Goal: Information Seeking & Learning: Learn about a topic

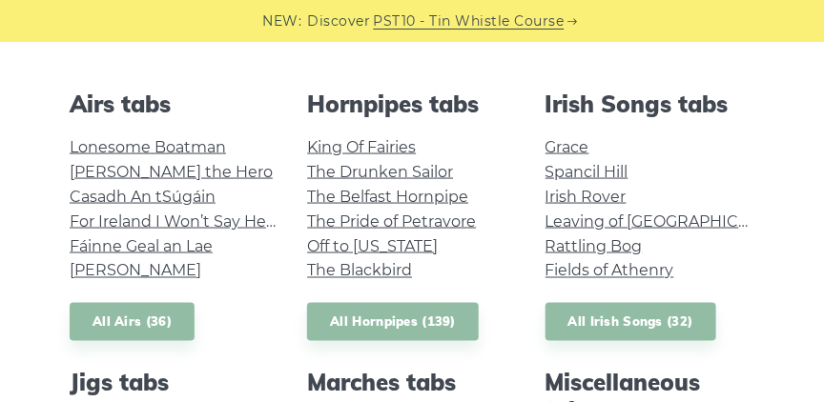
scroll to position [635, 0]
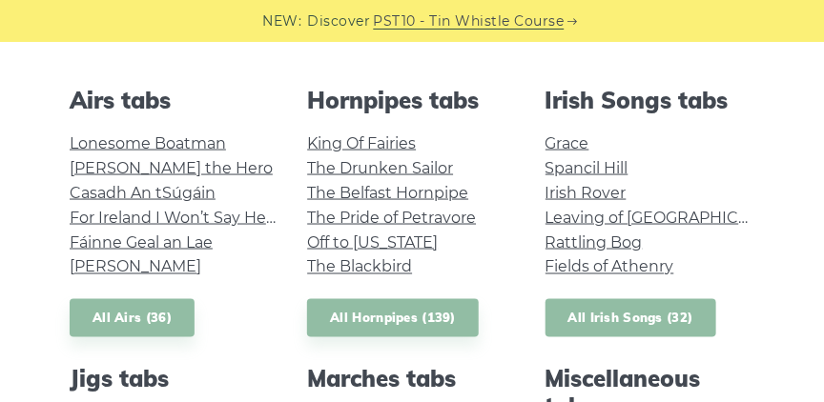
click at [578, 320] on link "All Irish Songs (32)" at bounding box center [630, 318] width 171 height 39
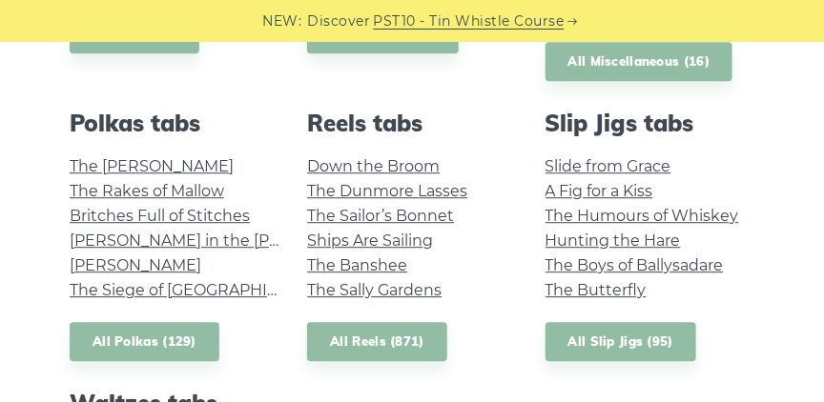
scroll to position [1198, 0]
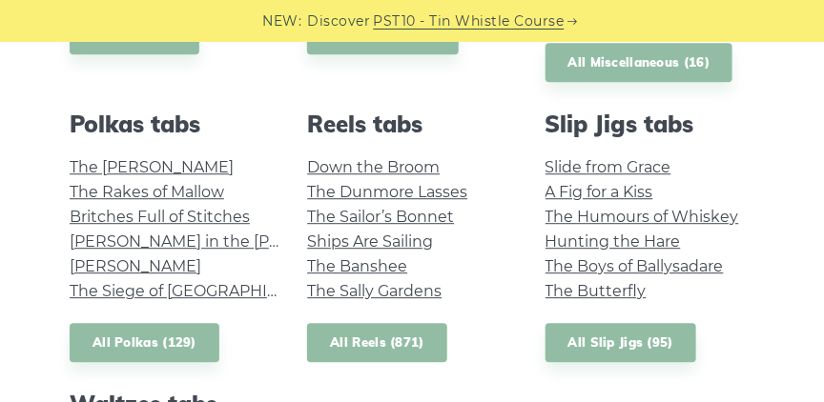
click at [386, 343] on link "All Reels (871)" at bounding box center [377, 342] width 140 height 39
click at [598, 343] on link "All Slip Jigs (95)" at bounding box center [620, 342] width 151 height 39
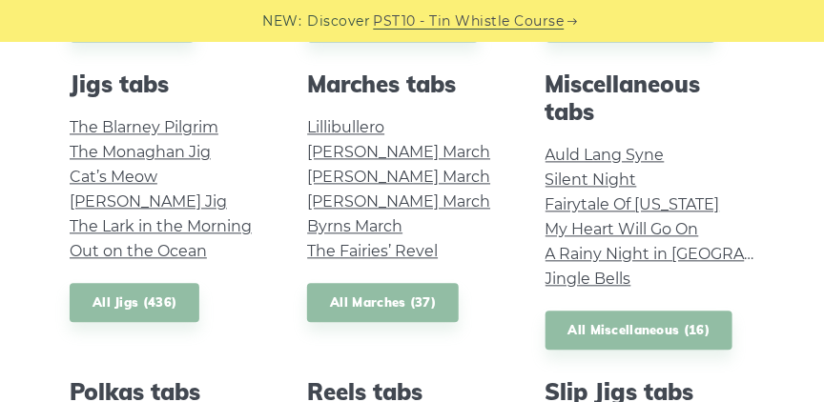
scroll to position [908, 0]
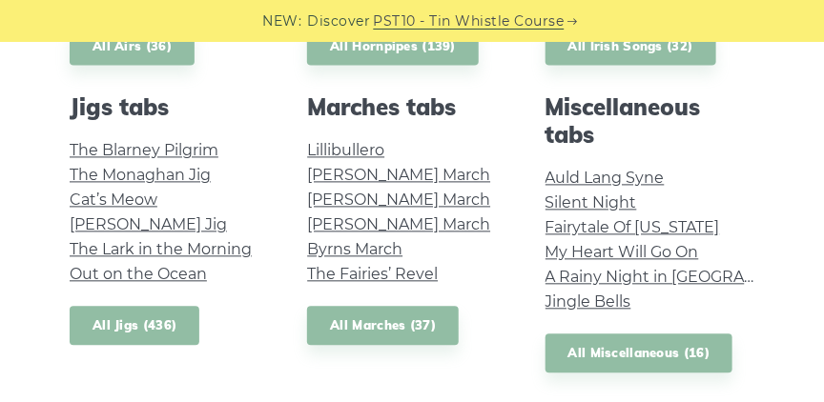
click at [139, 328] on link "All Jigs (436)" at bounding box center [135, 325] width 130 height 39
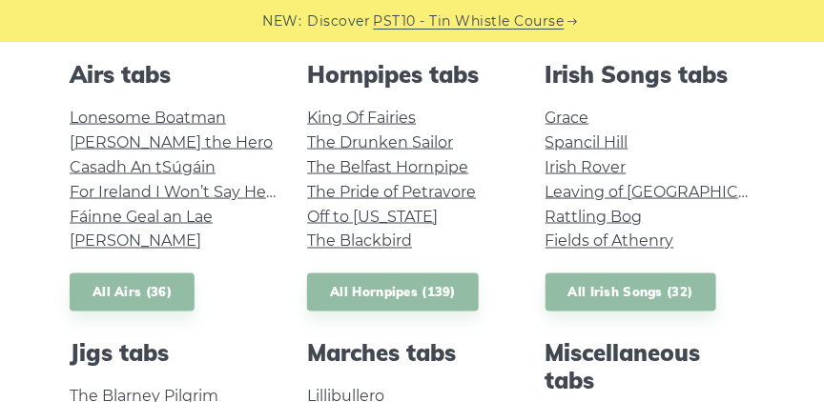
scroll to position [663, 0]
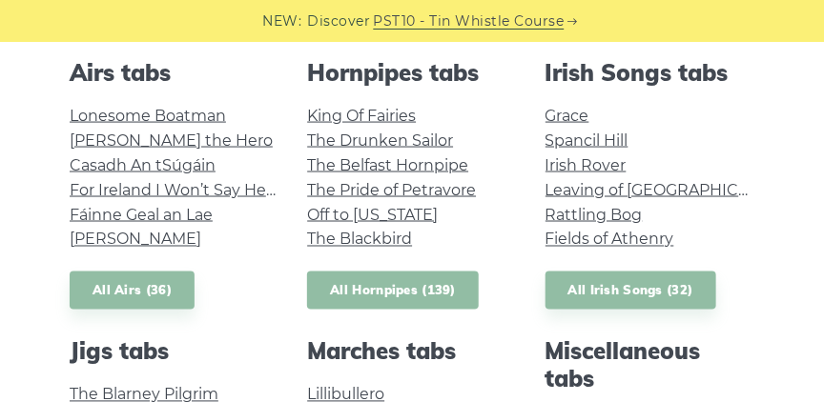
click at [419, 300] on link "All Hornpipes (139)" at bounding box center [393, 291] width 172 height 39
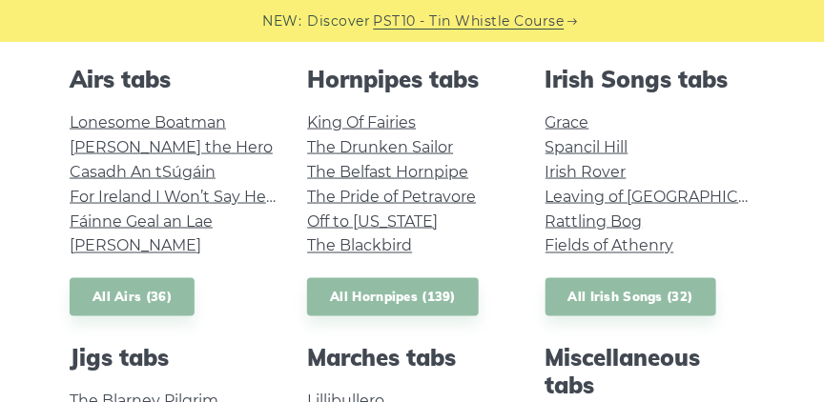
scroll to position [681, 0]
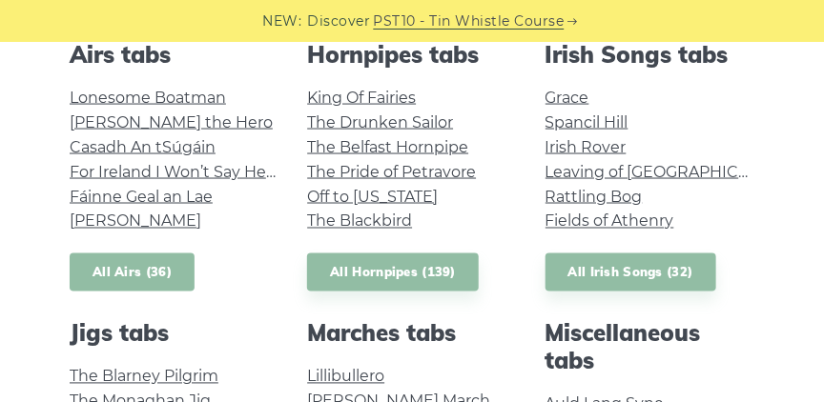
click at [161, 277] on link "All Airs (36)" at bounding box center [132, 273] width 125 height 39
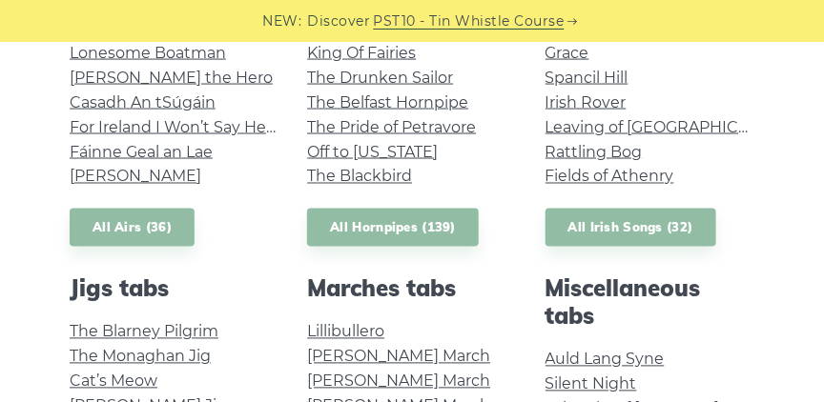
scroll to position [753, 0]
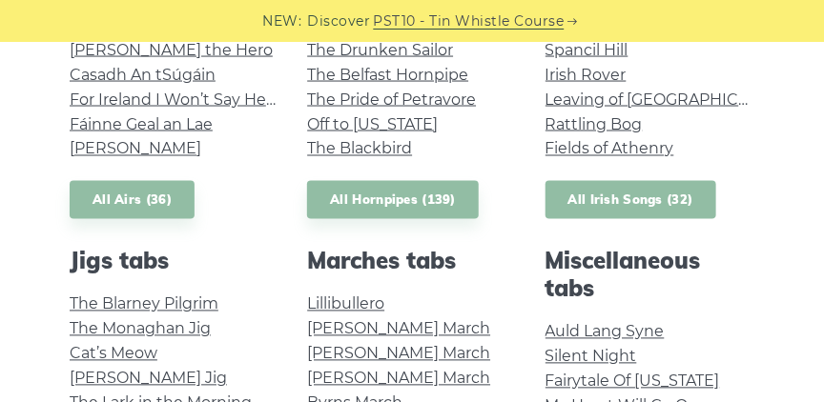
click at [597, 212] on link "All Irish Songs (32)" at bounding box center [630, 200] width 171 height 39
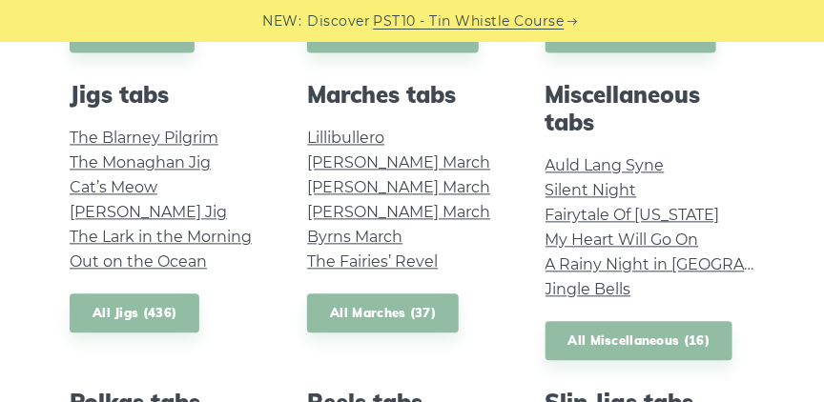
scroll to position [944, 0]
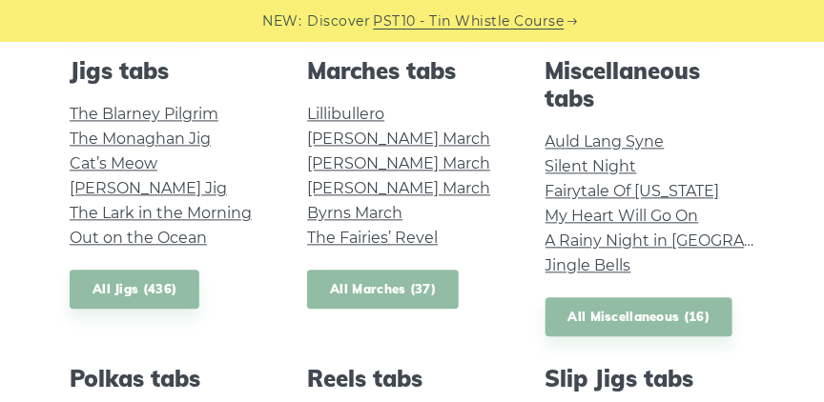
click at [351, 297] on link "All Marches (37)" at bounding box center [383, 289] width 152 height 39
click at [168, 290] on link "All Jigs (436)" at bounding box center [135, 289] width 130 height 39
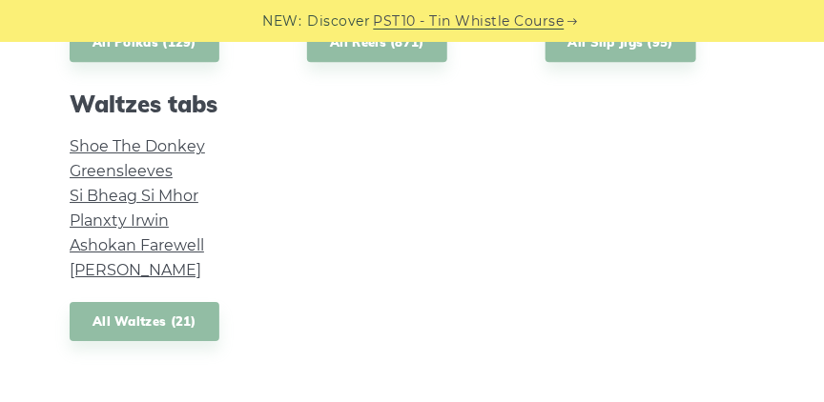
scroll to position [1498, 0]
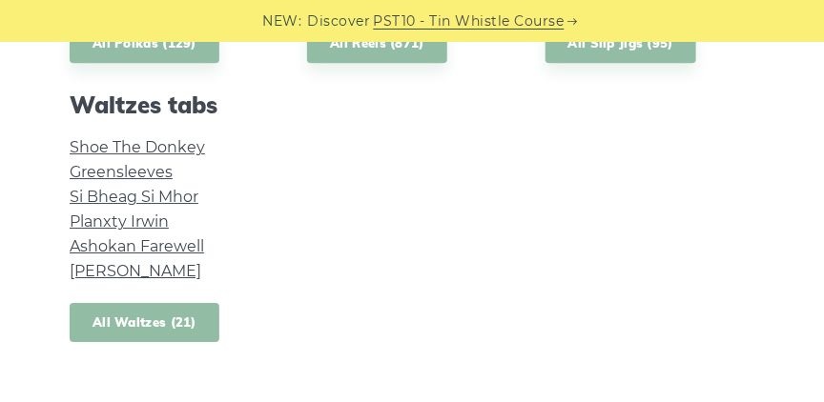
click at [179, 333] on link "All Waltzes (21)" at bounding box center [145, 322] width 150 height 39
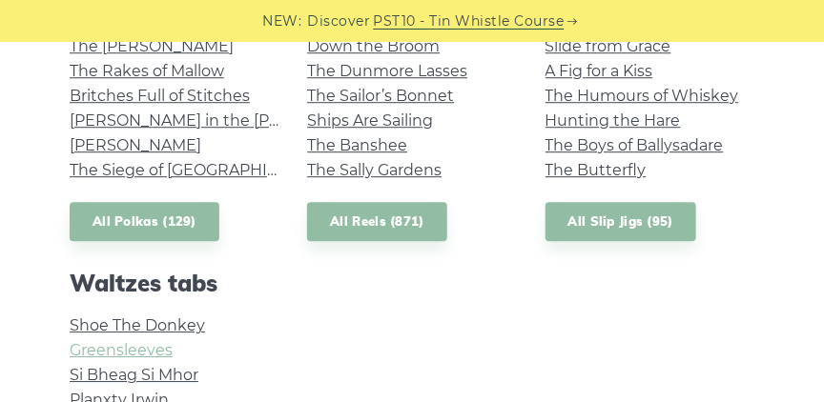
scroll to position [1317, 0]
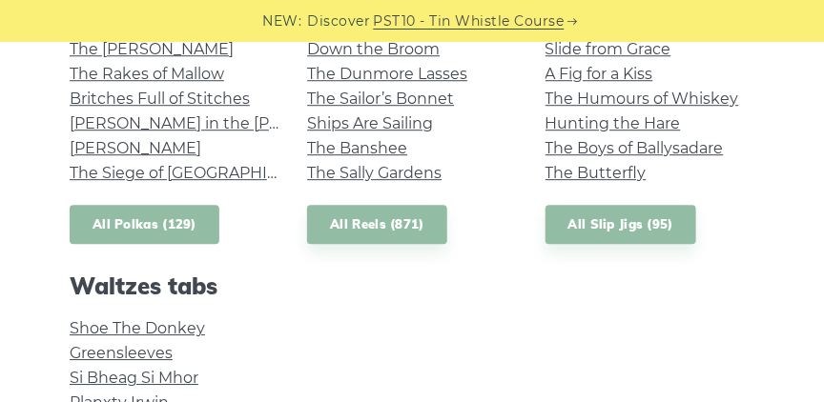
click at [152, 231] on link "All Polkas (129)" at bounding box center [145, 224] width 150 height 39
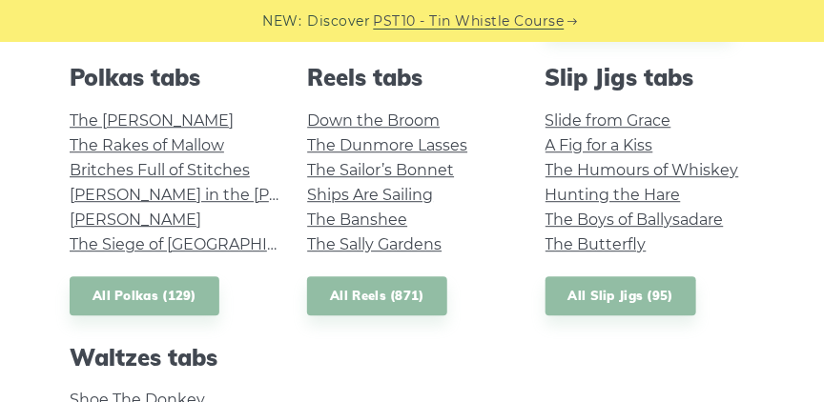
scroll to position [1243, 0]
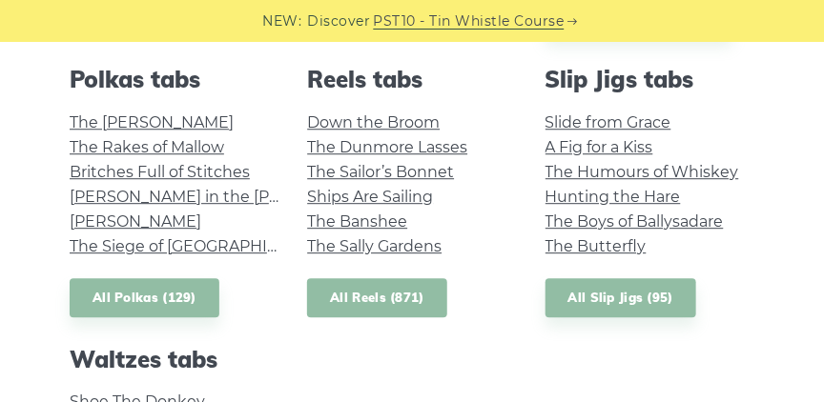
click at [371, 296] on link "All Reels (871)" at bounding box center [377, 297] width 140 height 39
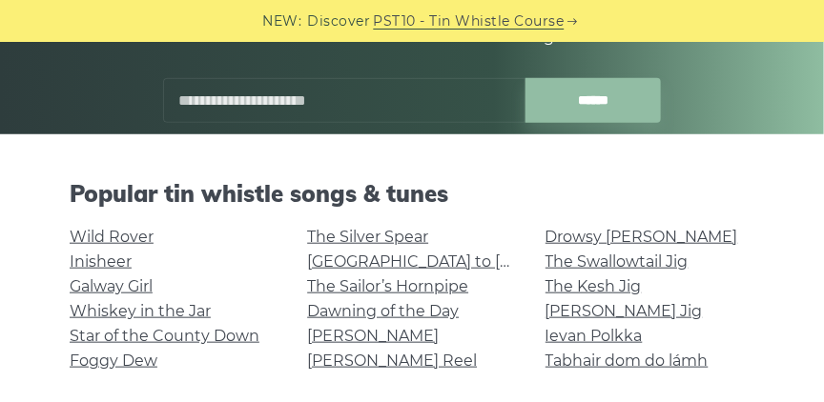
scroll to position [299, 0]
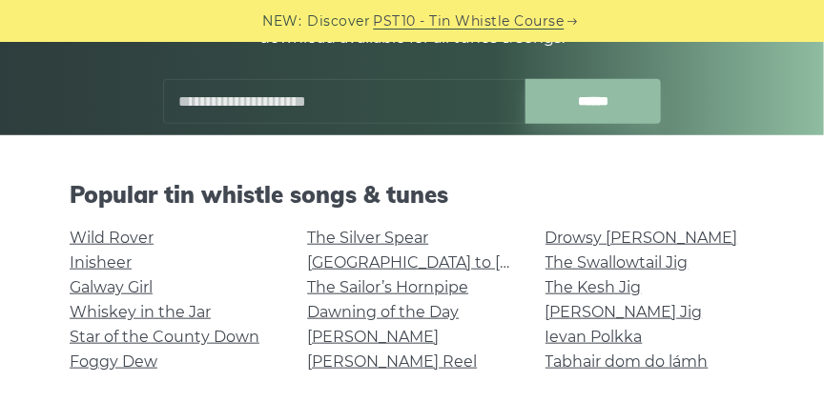
click at [274, 113] on input "text" at bounding box center [344, 101] width 362 height 45
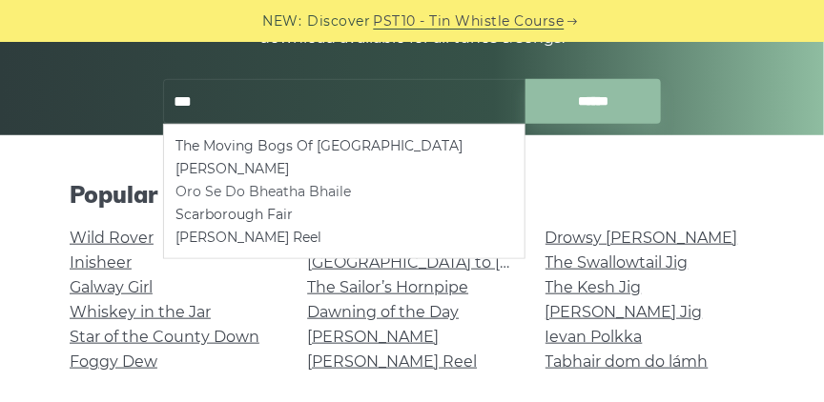
click at [379, 193] on li "Oro Se Do Bheatha Bhaile" at bounding box center [343, 191] width 337 height 23
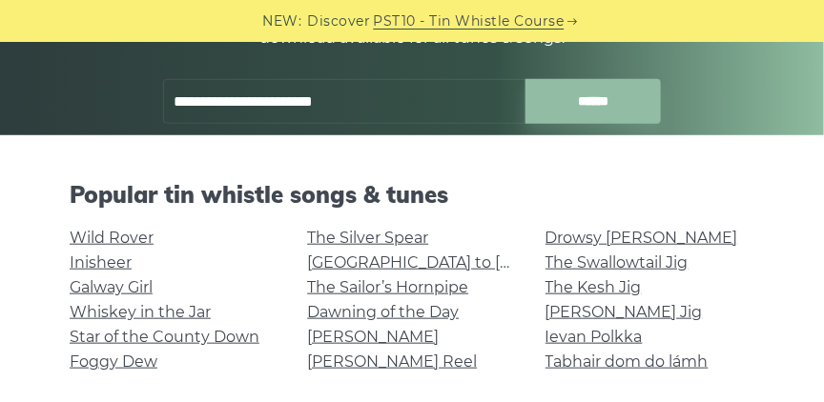
type input "**********"
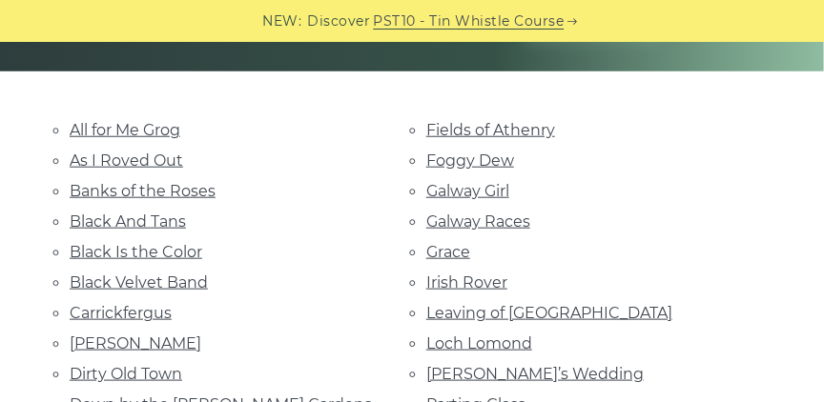
scroll to position [362, 0]
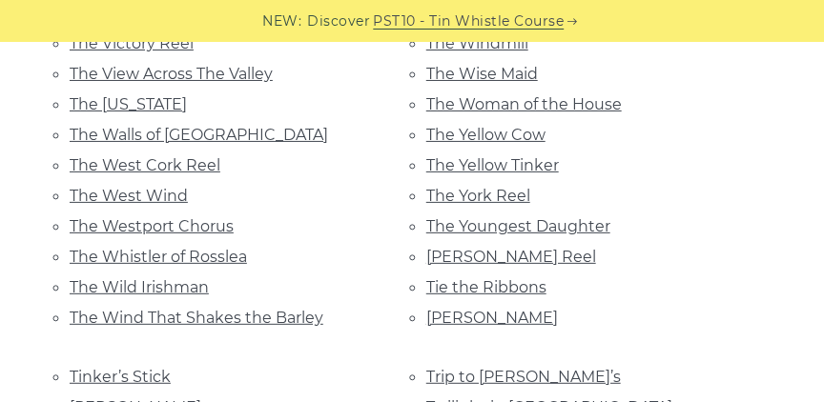
scroll to position [14430, 0]
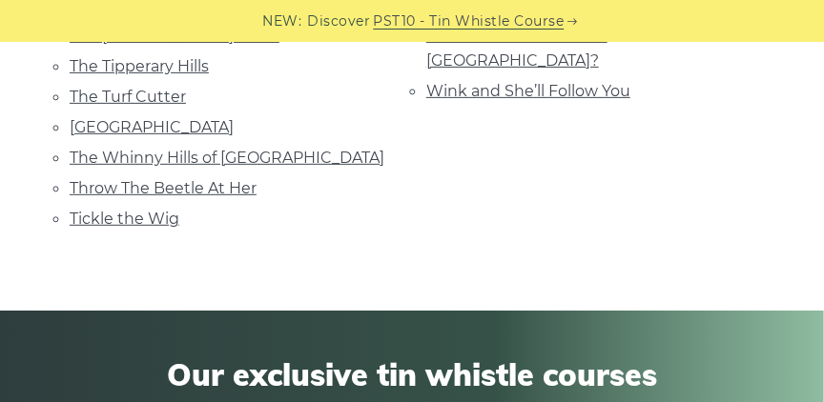
scroll to position [1933, 0]
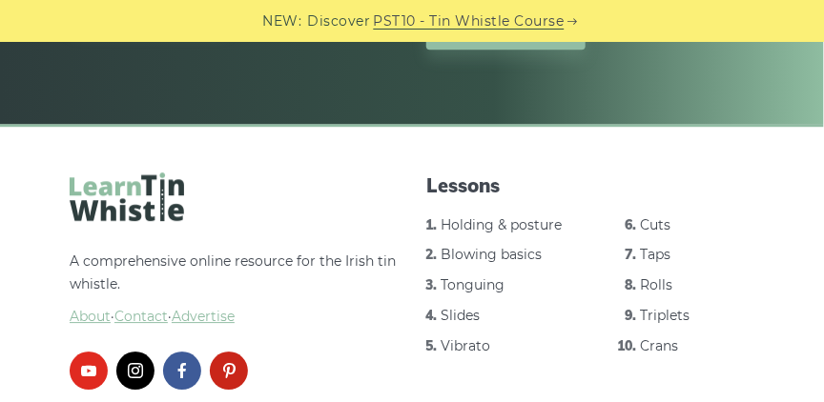
scroll to position [8514, 0]
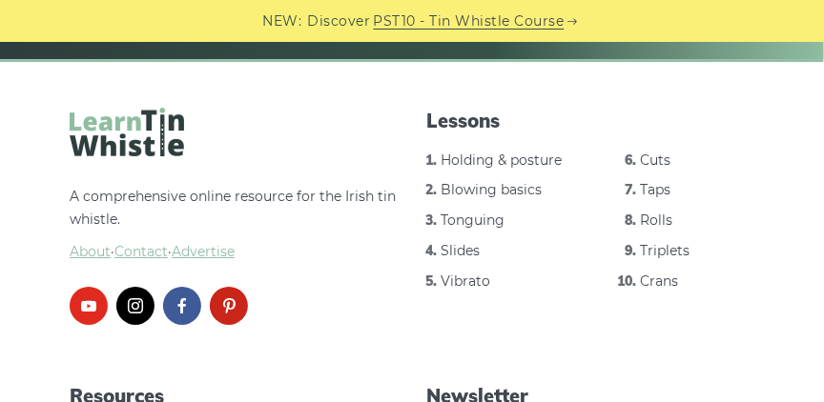
scroll to position [3413, 0]
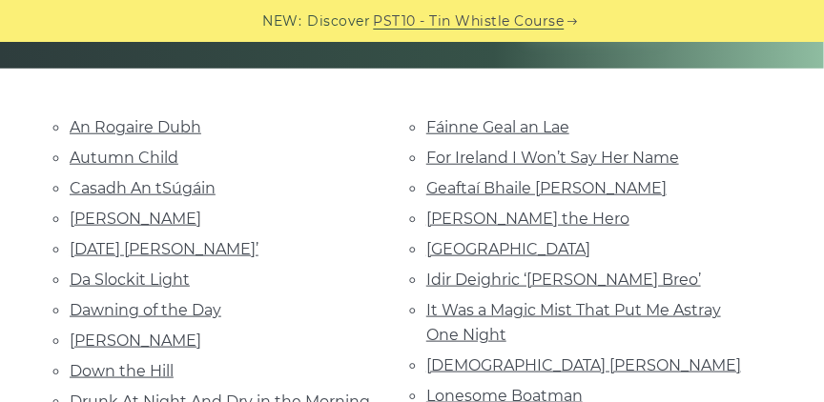
scroll to position [354, 0]
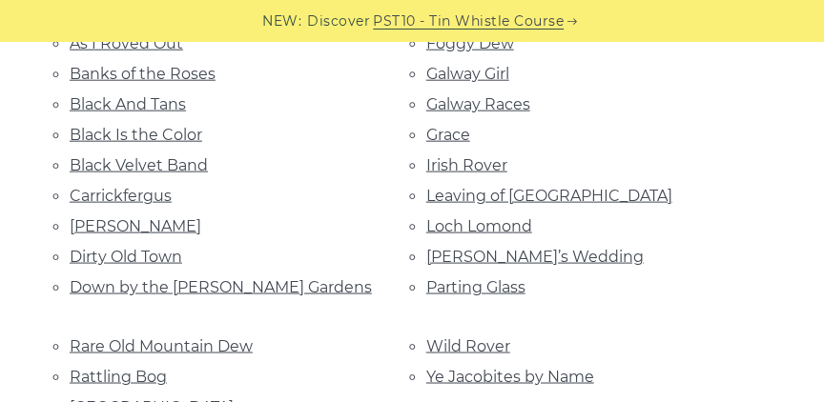
scroll to position [481, 0]
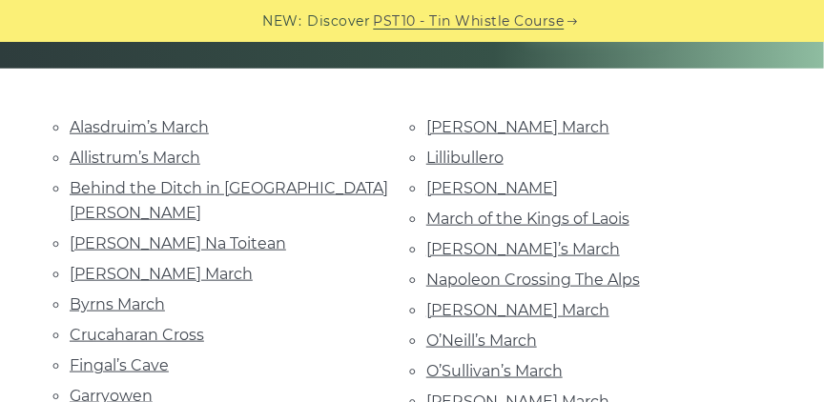
scroll to position [345, 0]
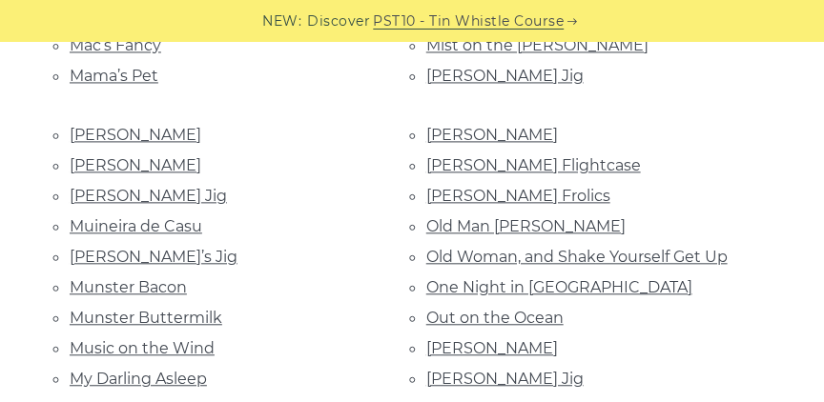
scroll to position [2760, 0]
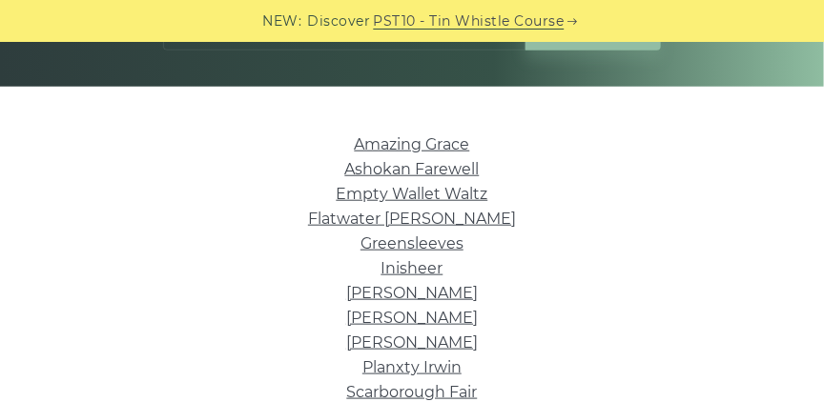
scroll to position [345, 0]
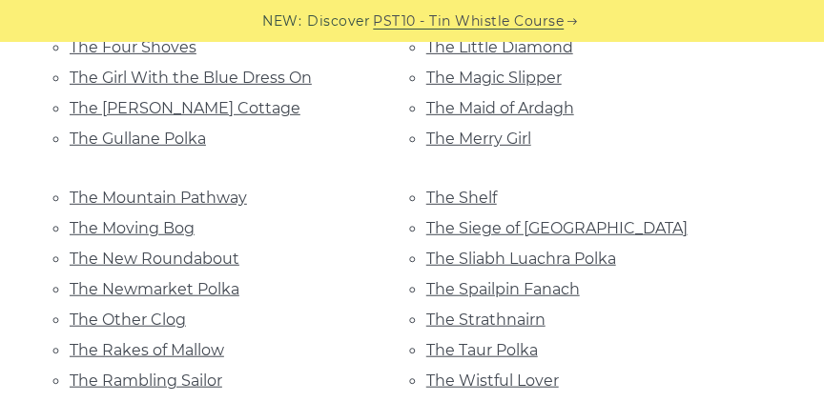
scroll to position [1789, 0]
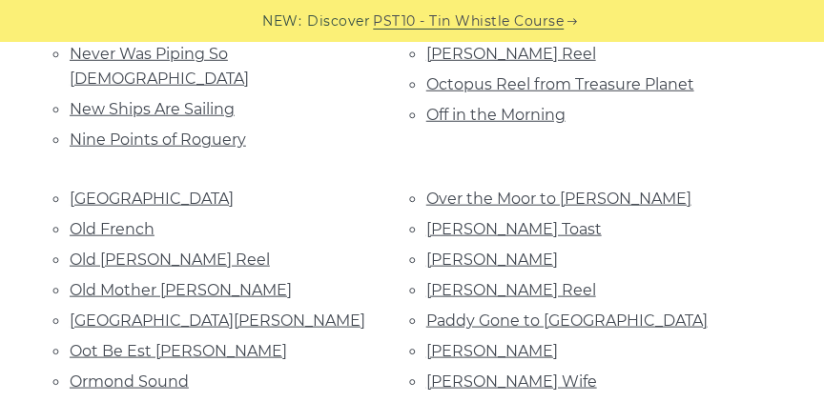
scroll to position [5765, 0]
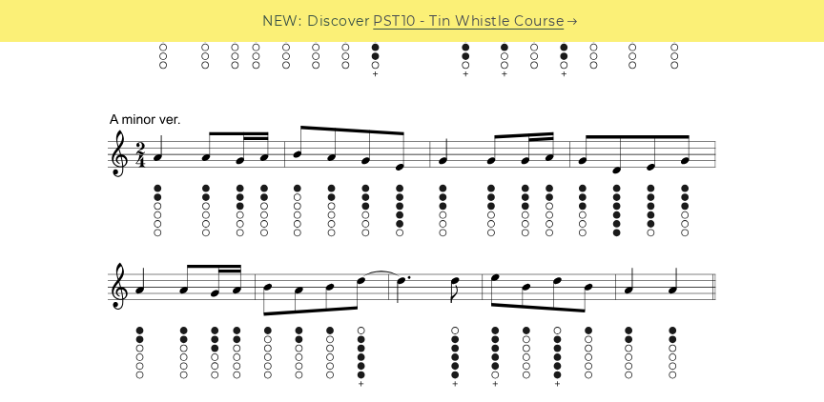
scroll to position [916, 0]
